Goal: Task Accomplishment & Management: Complete application form

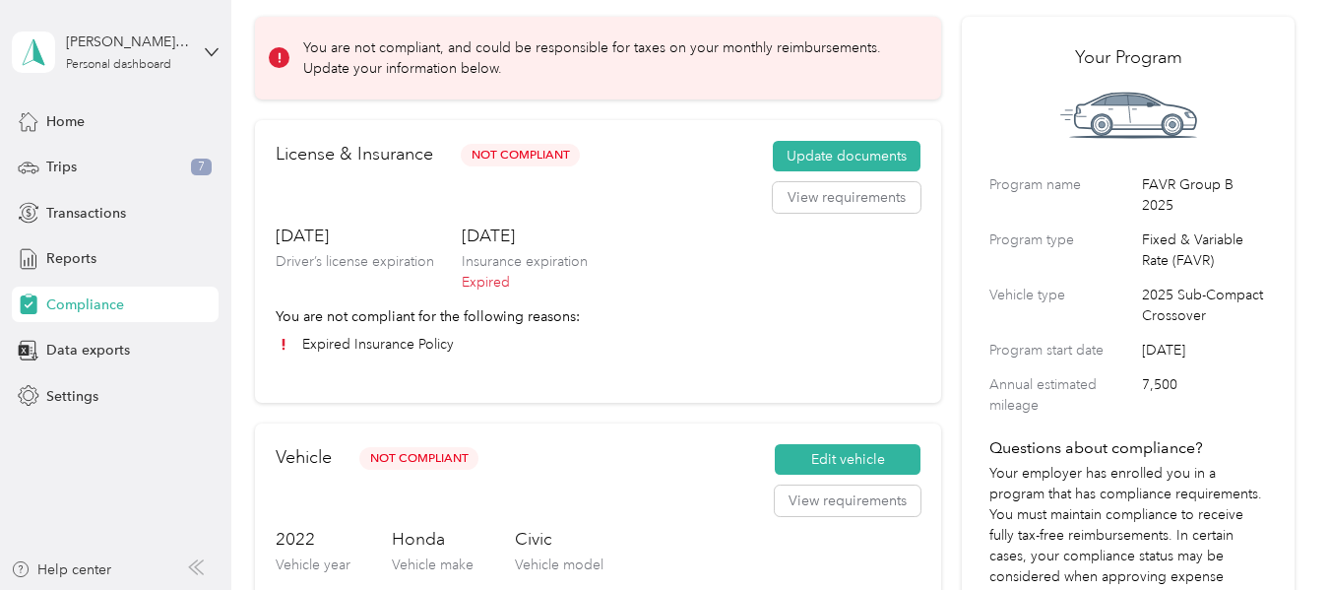
scroll to position [86, 0]
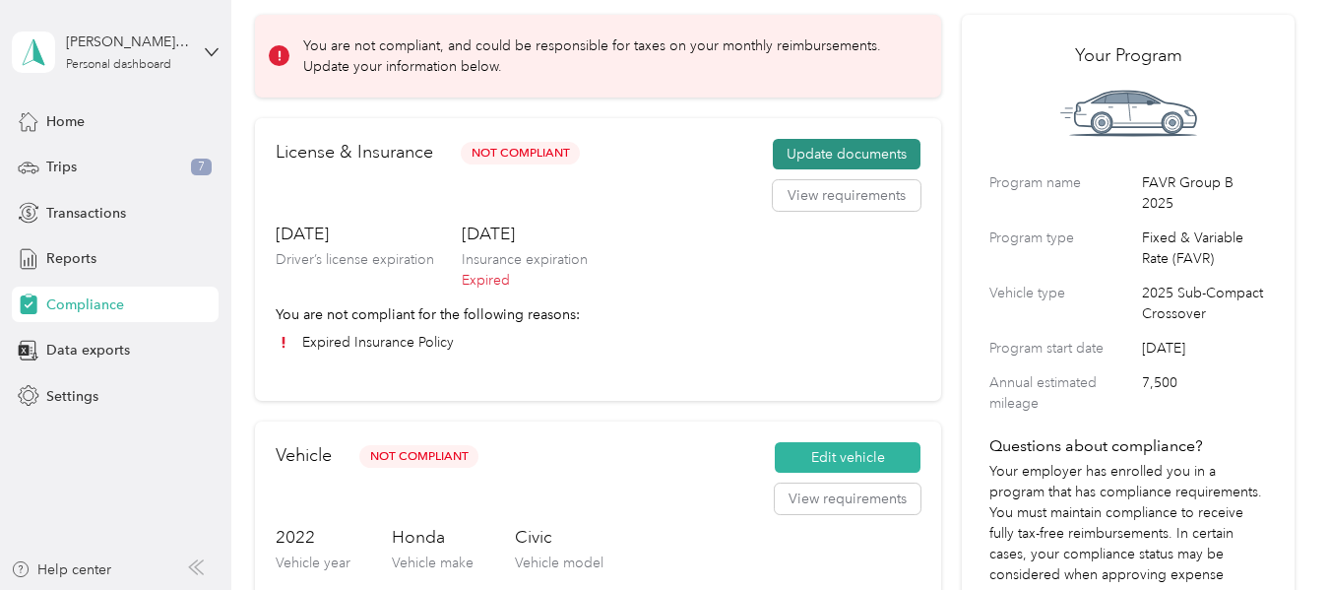
click at [841, 147] on button "Update documents" at bounding box center [847, 155] width 148 height 32
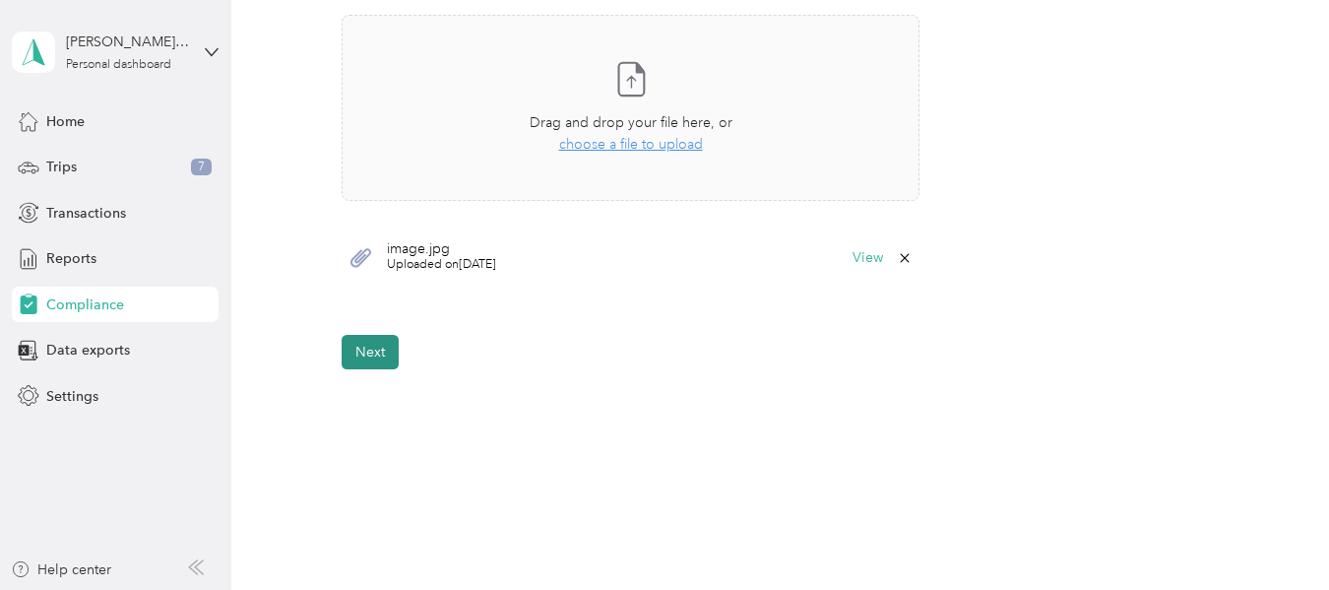
click at [366, 356] on button "Next" at bounding box center [370, 352] width 57 height 34
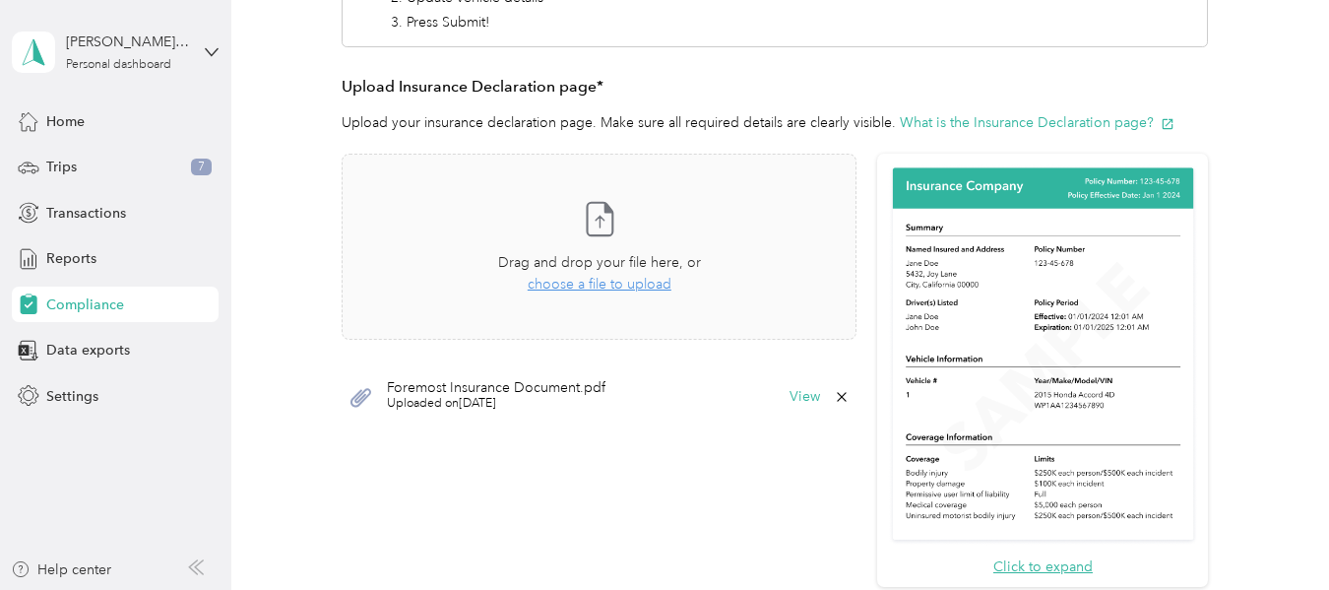
scroll to position [387, 0]
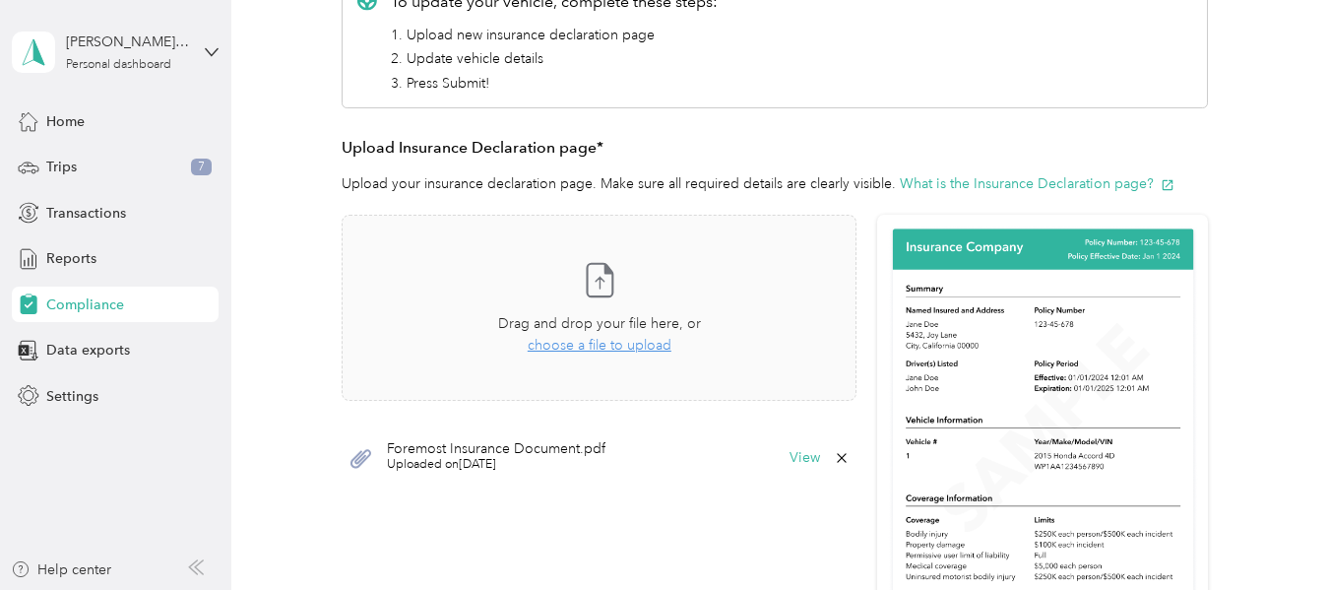
click at [838, 457] on icon at bounding box center [842, 458] width 16 height 16
click at [779, 467] on button "Yes" at bounding box center [788, 472] width 38 height 32
click at [581, 351] on span "choose a file to upload" at bounding box center [600, 345] width 144 height 17
click at [791, 456] on button "View" at bounding box center [805, 458] width 31 height 14
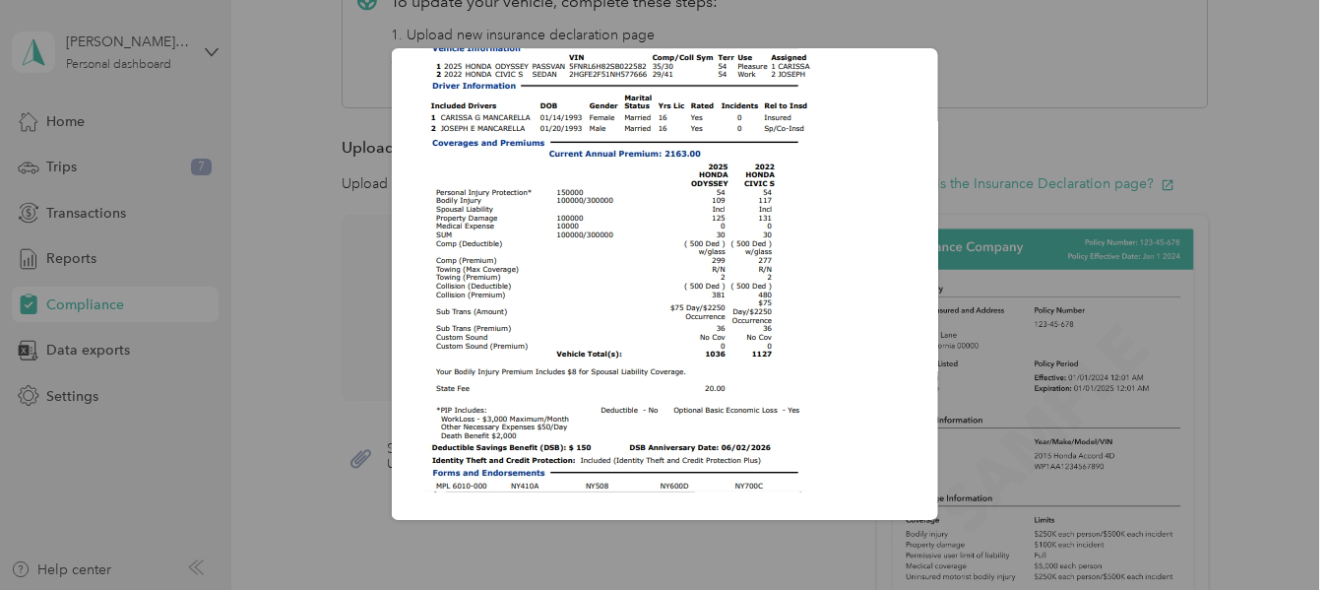
scroll to position [0, 0]
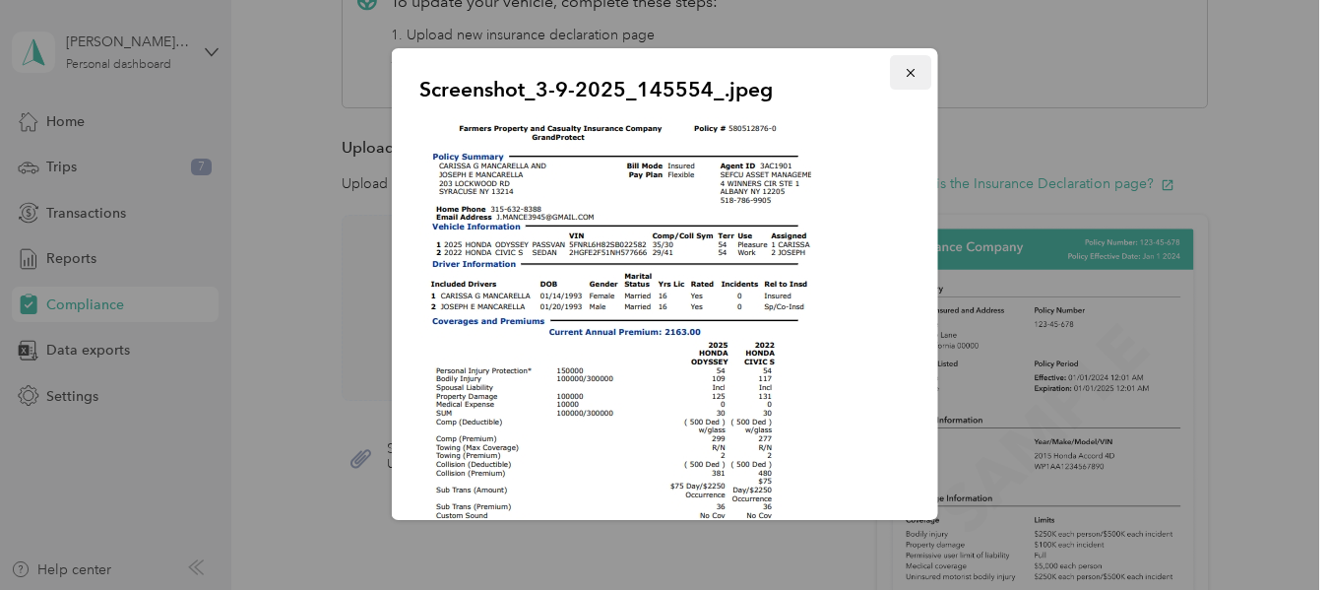
click at [904, 68] on icon "button" at bounding box center [911, 73] width 14 height 14
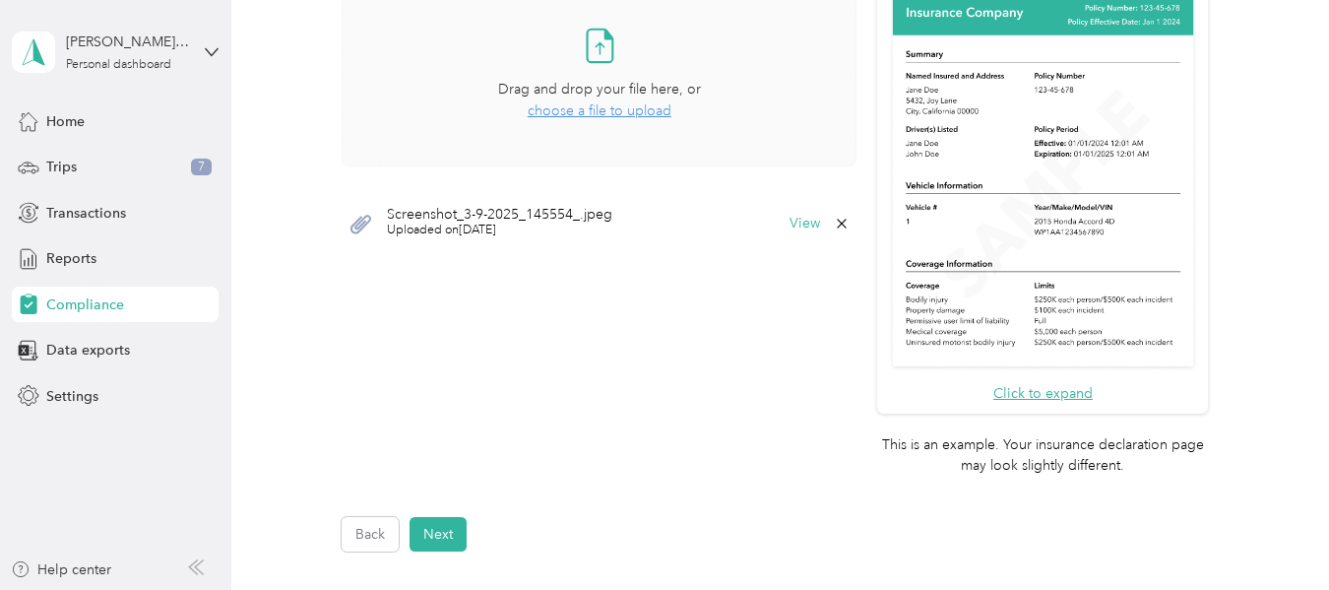
scroll to position [622, 0]
click at [438, 527] on button "Next" at bounding box center [438, 533] width 57 height 34
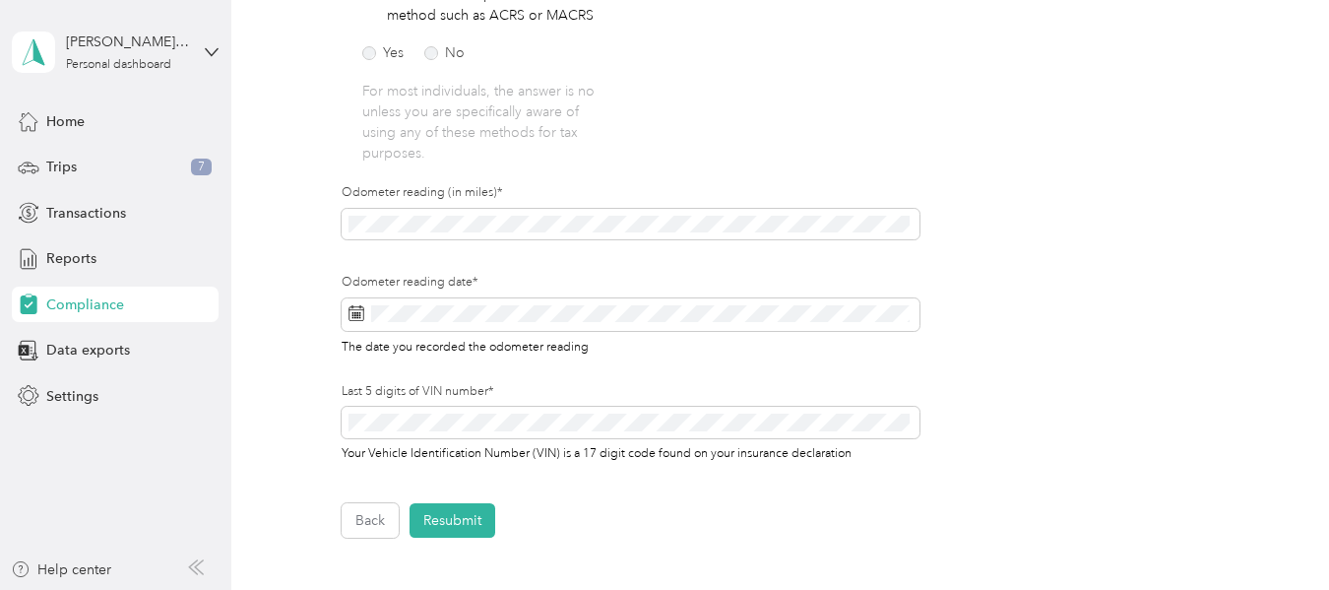
scroll to position [558, 0]
click at [454, 517] on button "Resubmit" at bounding box center [453, 519] width 86 height 34
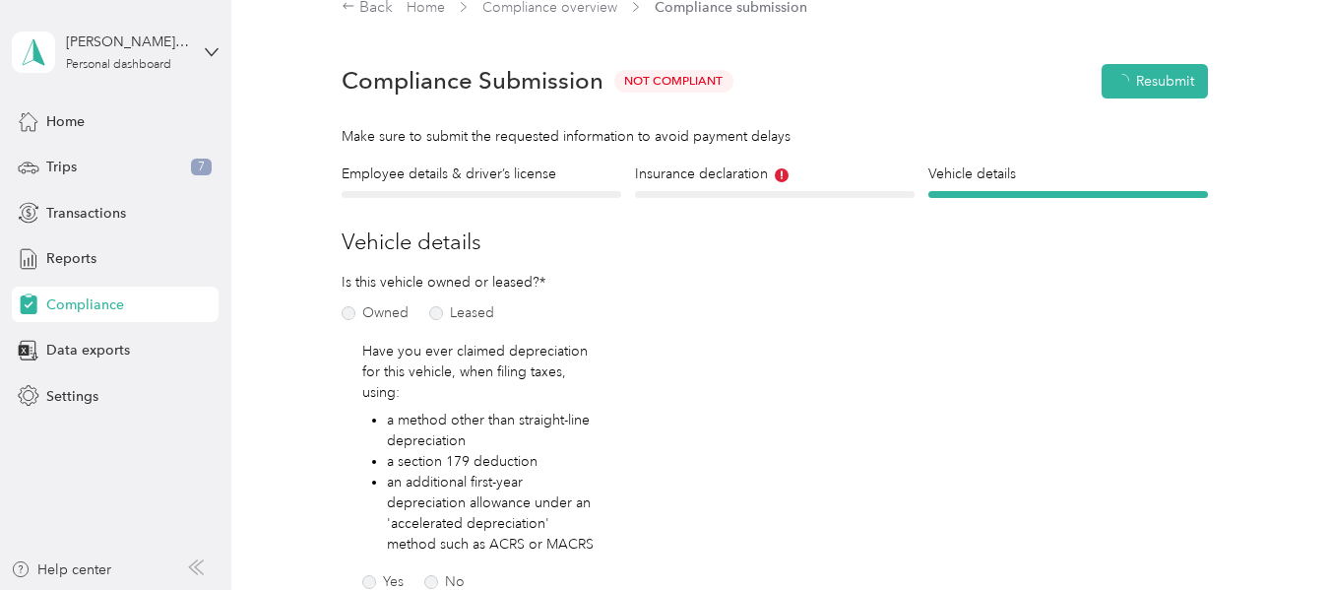
scroll to position [25, 0]
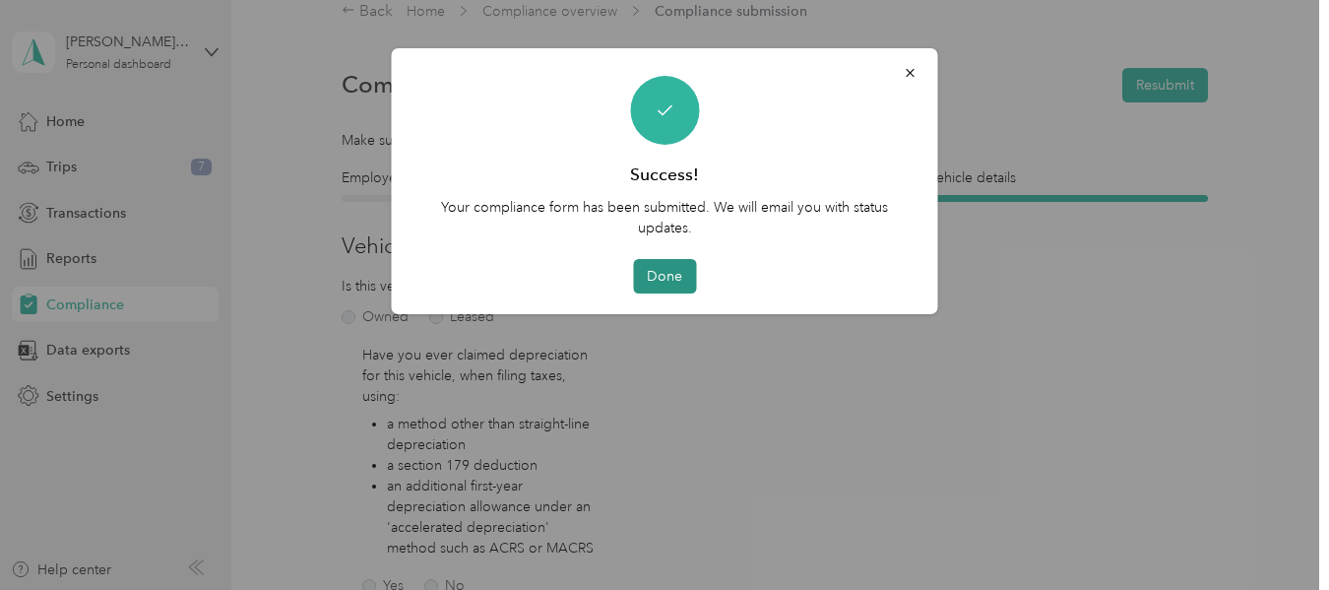
click at [663, 281] on button "Done" at bounding box center [664, 276] width 63 height 34
